Goal: Find specific page/section: Find specific page/section

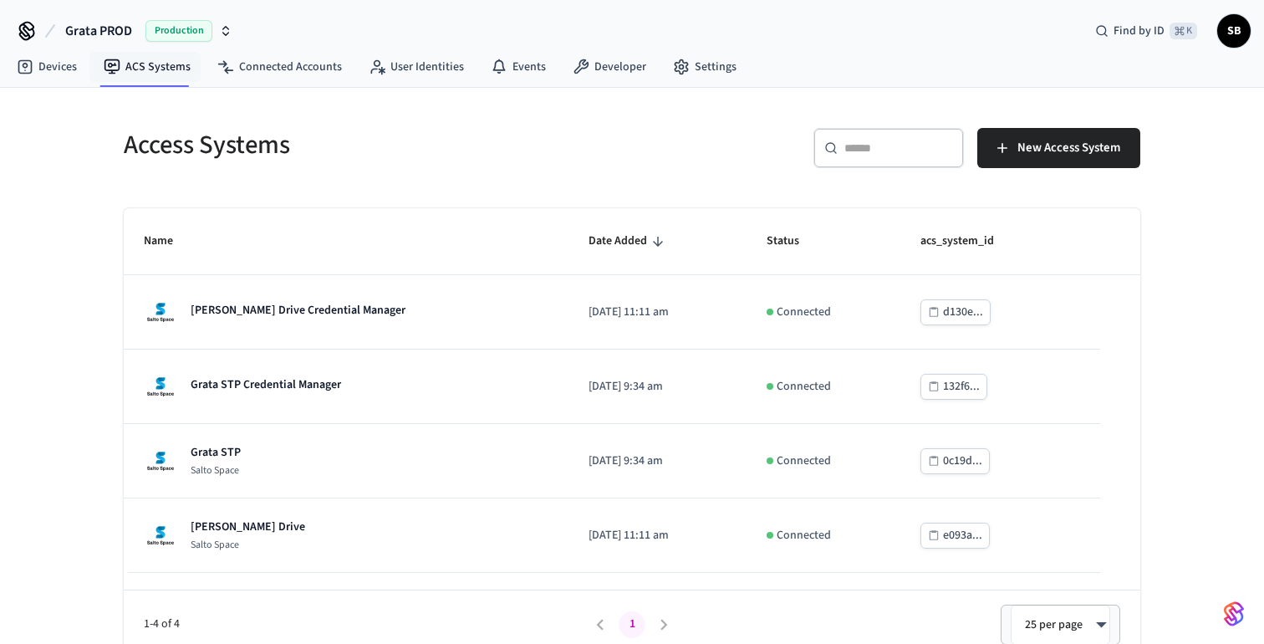
scroll to position [15, 0]
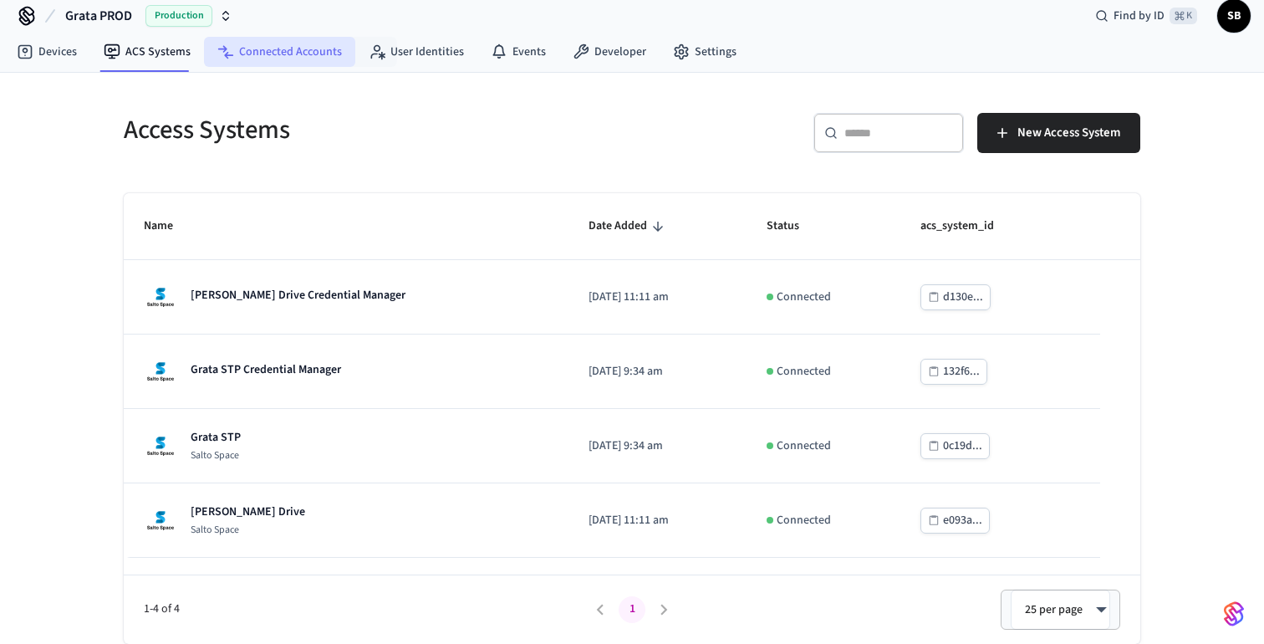
click at [308, 48] on link "Connected Accounts" at bounding box center [279, 52] width 151 height 30
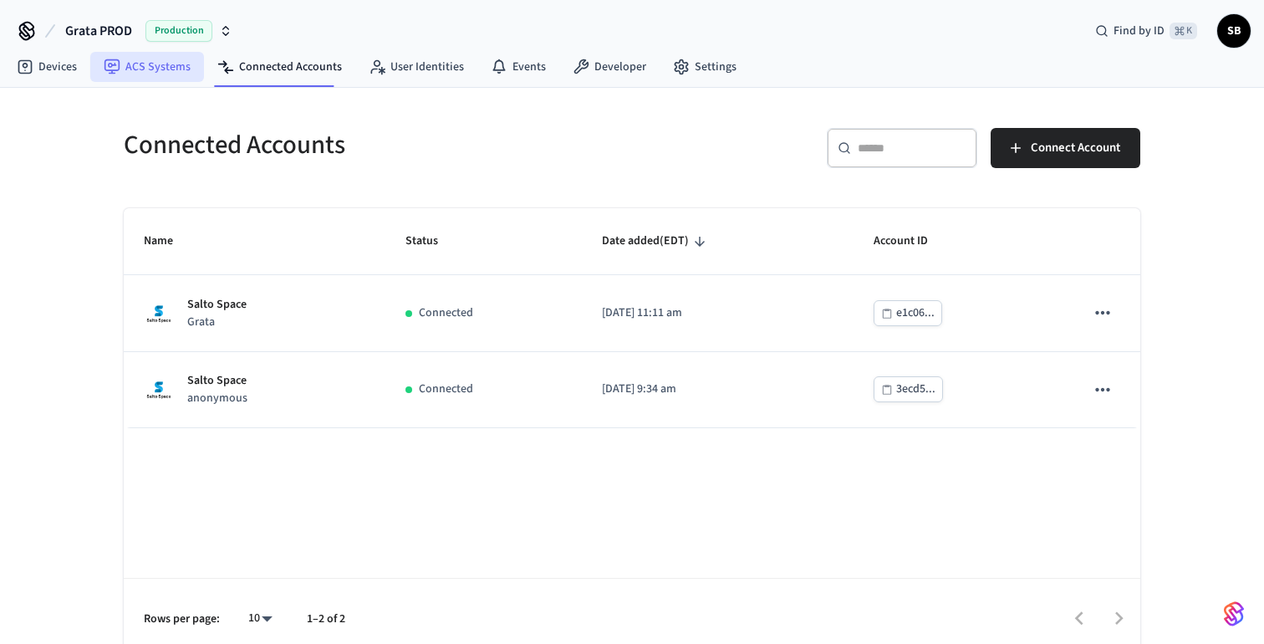
click at [170, 74] on link "ACS Systems" at bounding box center [147, 67] width 114 height 30
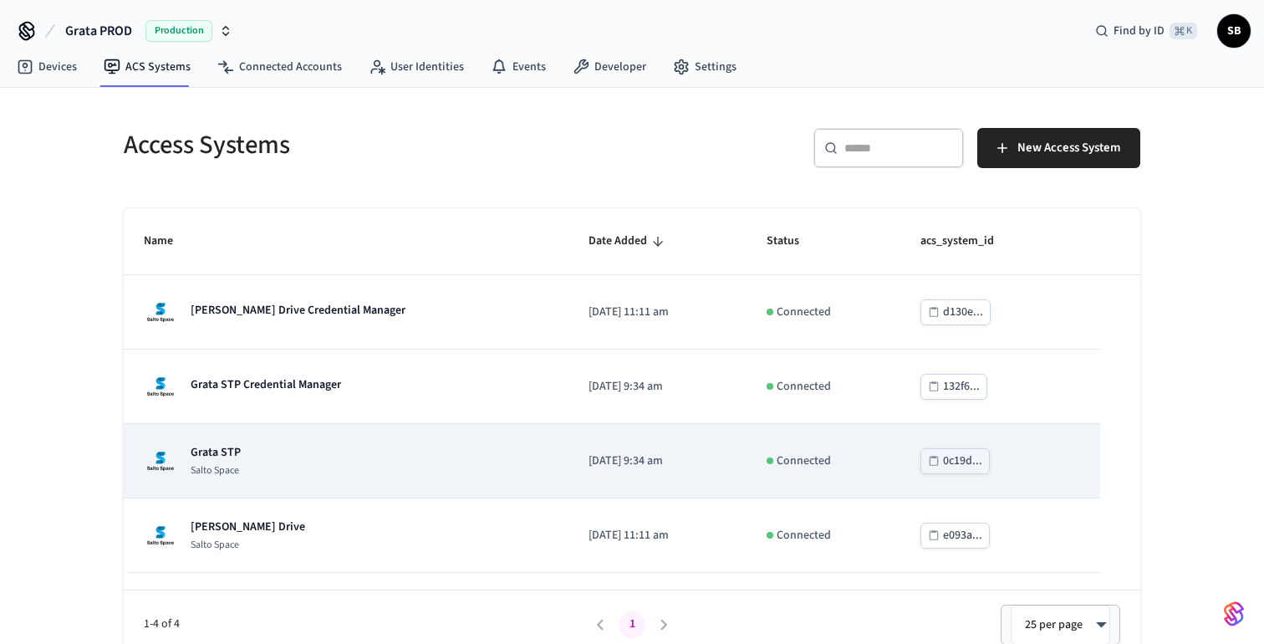
click at [227, 453] on p "Grata STP" at bounding box center [216, 452] width 50 height 17
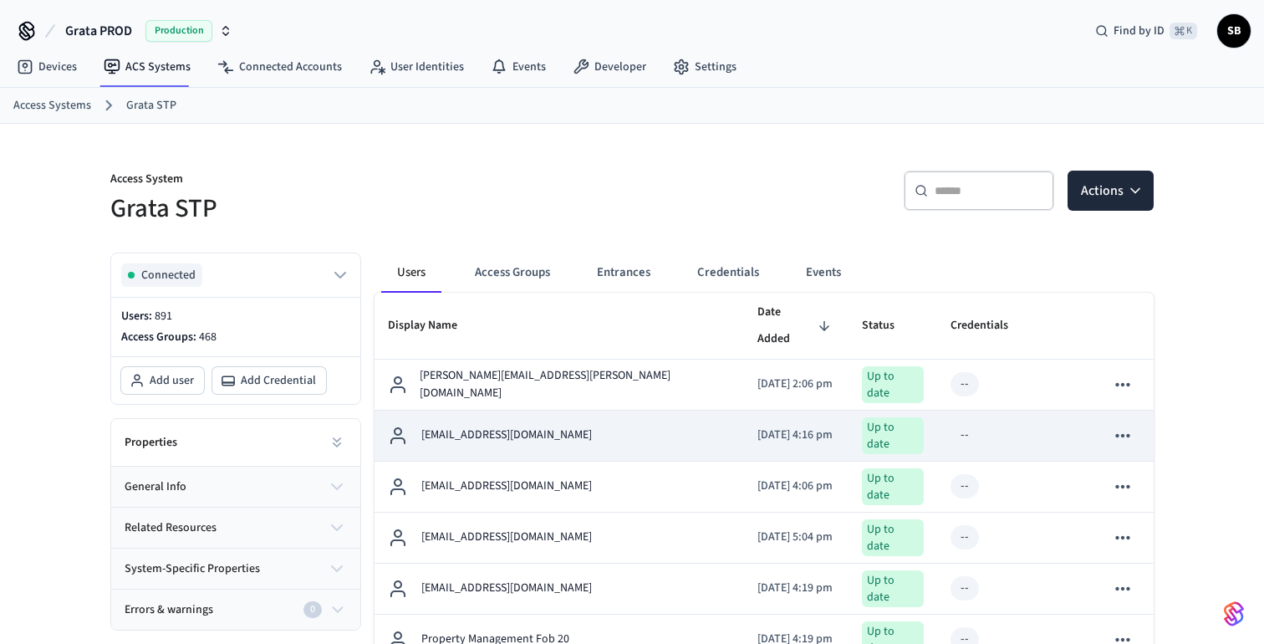
click at [497, 426] on p "[EMAIL_ADDRESS][DOMAIN_NAME]" at bounding box center [506, 435] width 171 height 18
